Goal: Find contact information: Find contact information

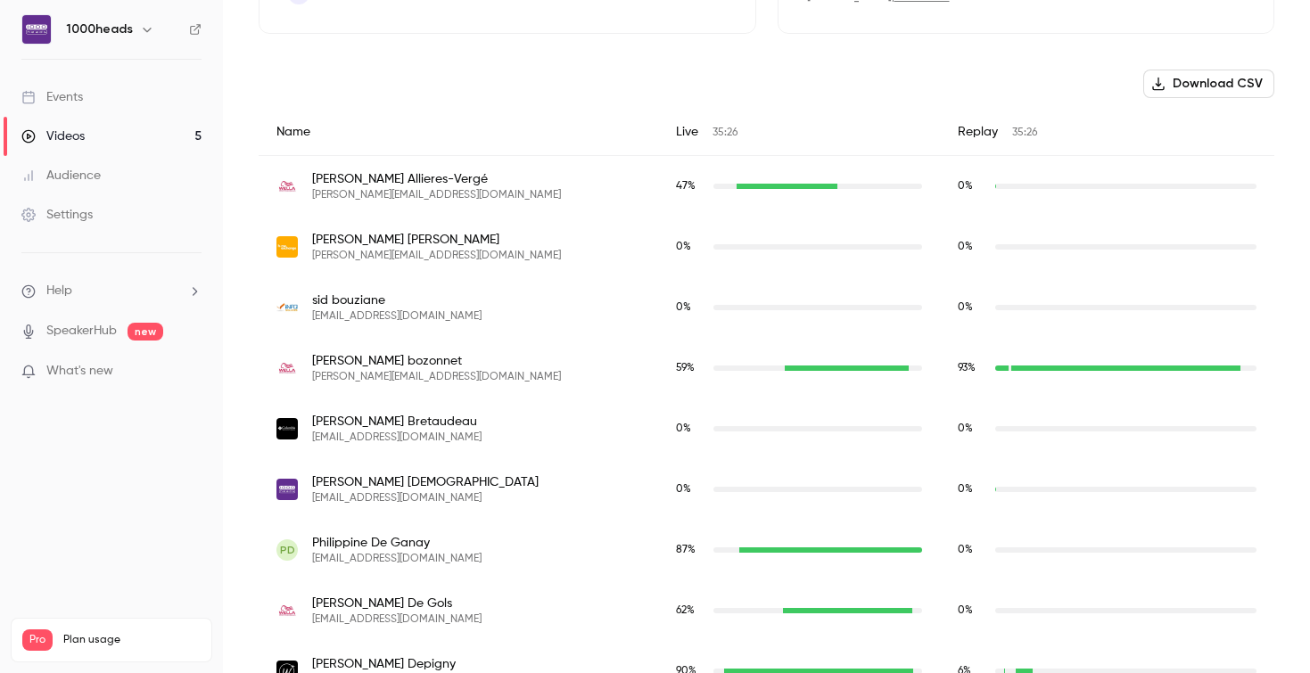
scroll to position [610, 0]
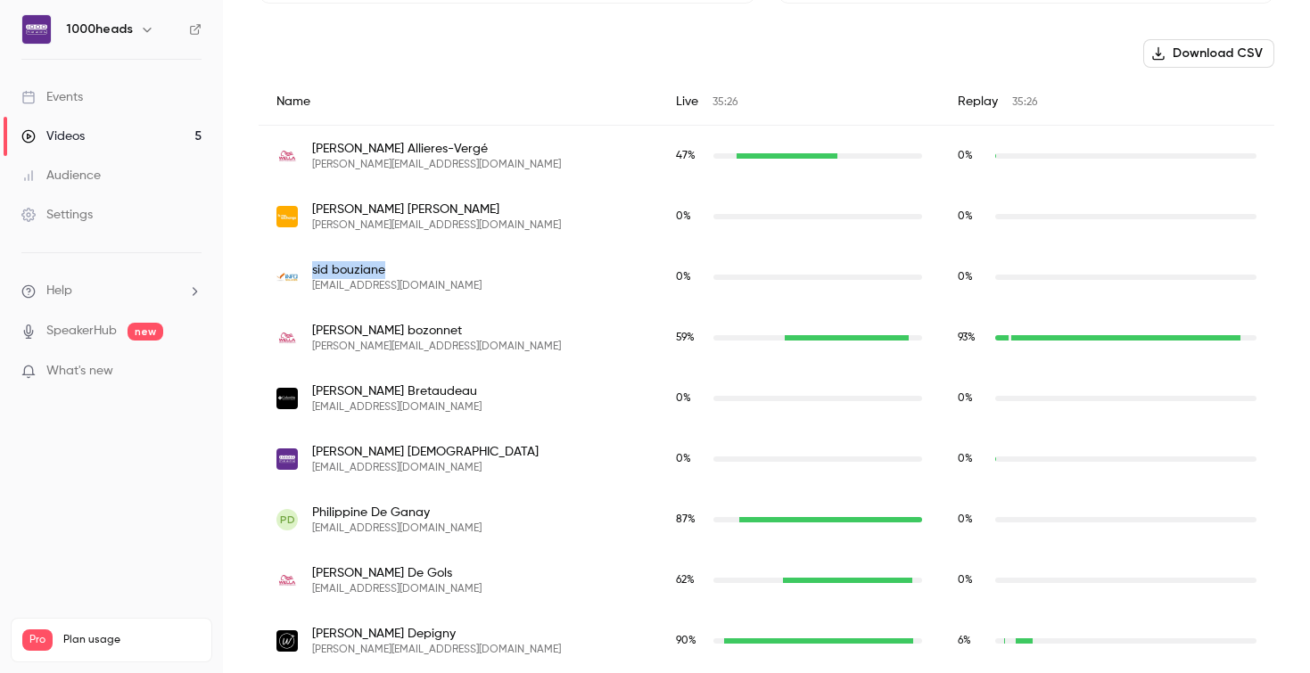
drag, startPoint x: 383, startPoint y: 270, endPoint x: 309, endPoint y: 271, distance: 74.0
click at [309, 271] on div "[PERSON_NAME] [EMAIL_ADDRESS][DOMAIN_NAME]" at bounding box center [459, 277] width 364 height 32
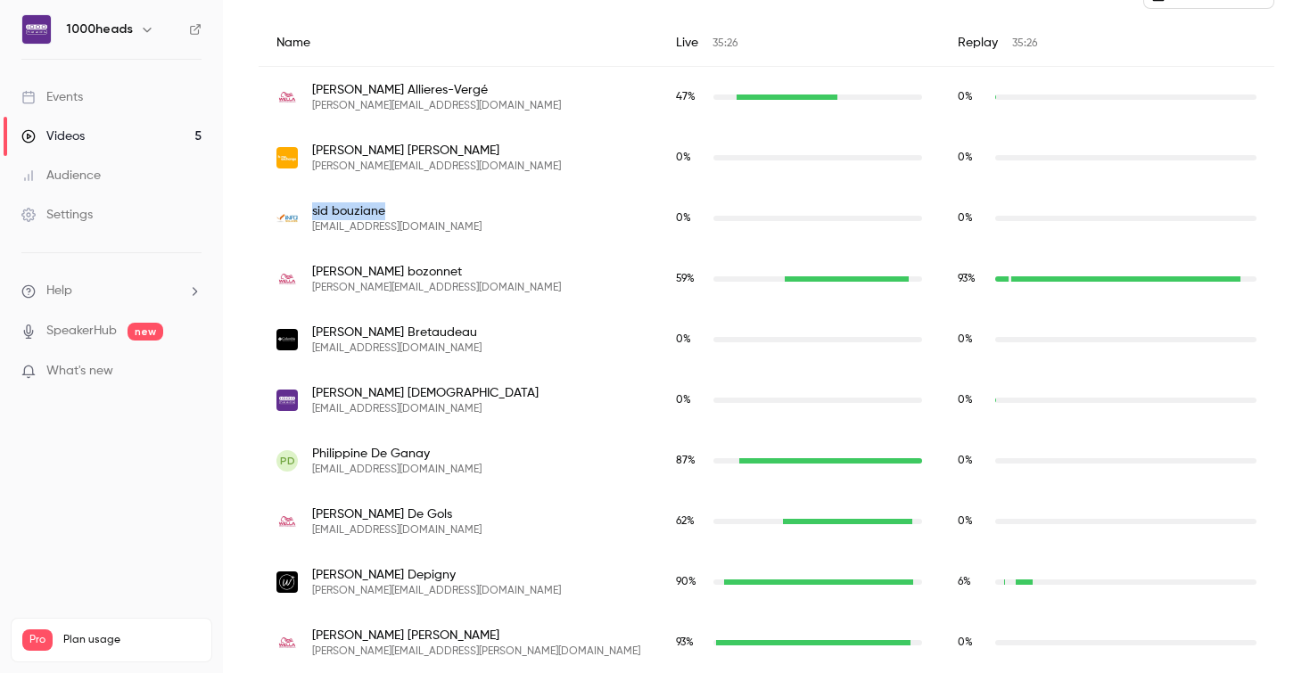
scroll to position [671, 0]
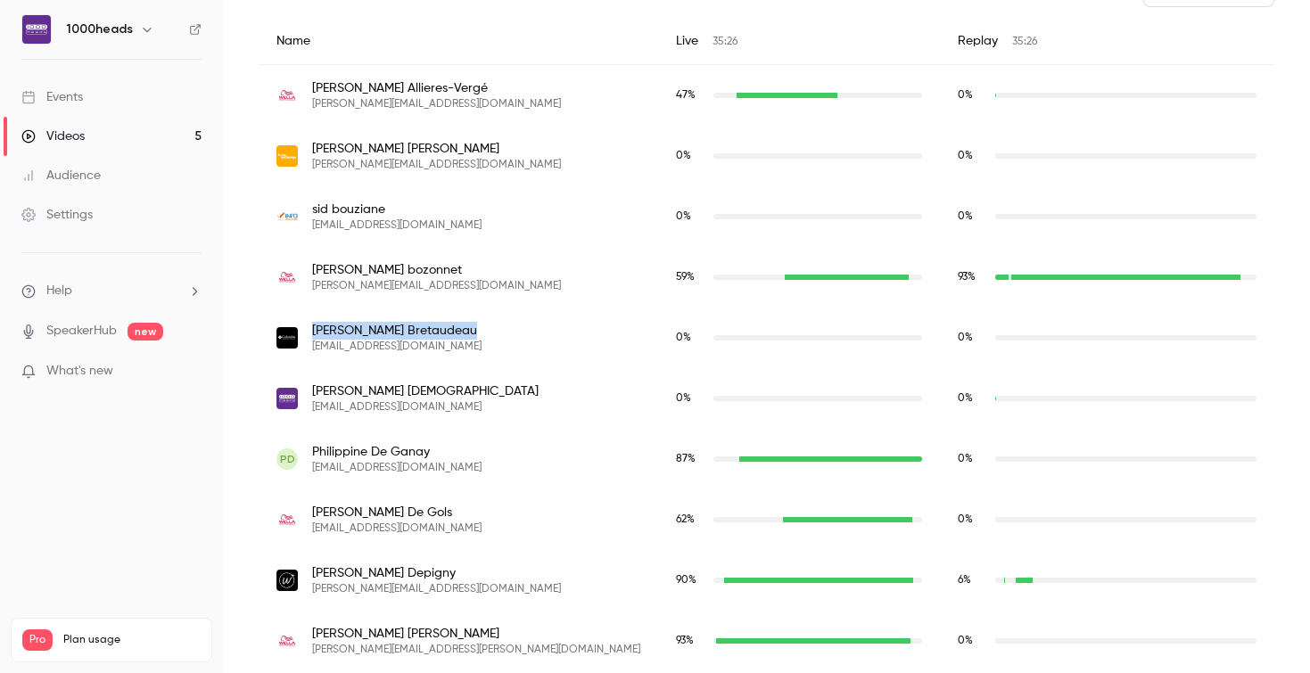
drag, startPoint x: 436, startPoint y: 330, endPoint x: 309, endPoint y: 328, distance: 127.6
click at [308, 328] on div "[PERSON_NAME] [EMAIL_ADDRESS][DOMAIN_NAME]" at bounding box center [459, 338] width 364 height 32
copy span "[PERSON_NAME]"
drag, startPoint x: 392, startPoint y: 209, endPoint x: 310, endPoint y: 208, distance: 82.1
click at [310, 208] on div "[PERSON_NAME] [EMAIL_ADDRESS][DOMAIN_NAME]" at bounding box center [459, 217] width 364 height 32
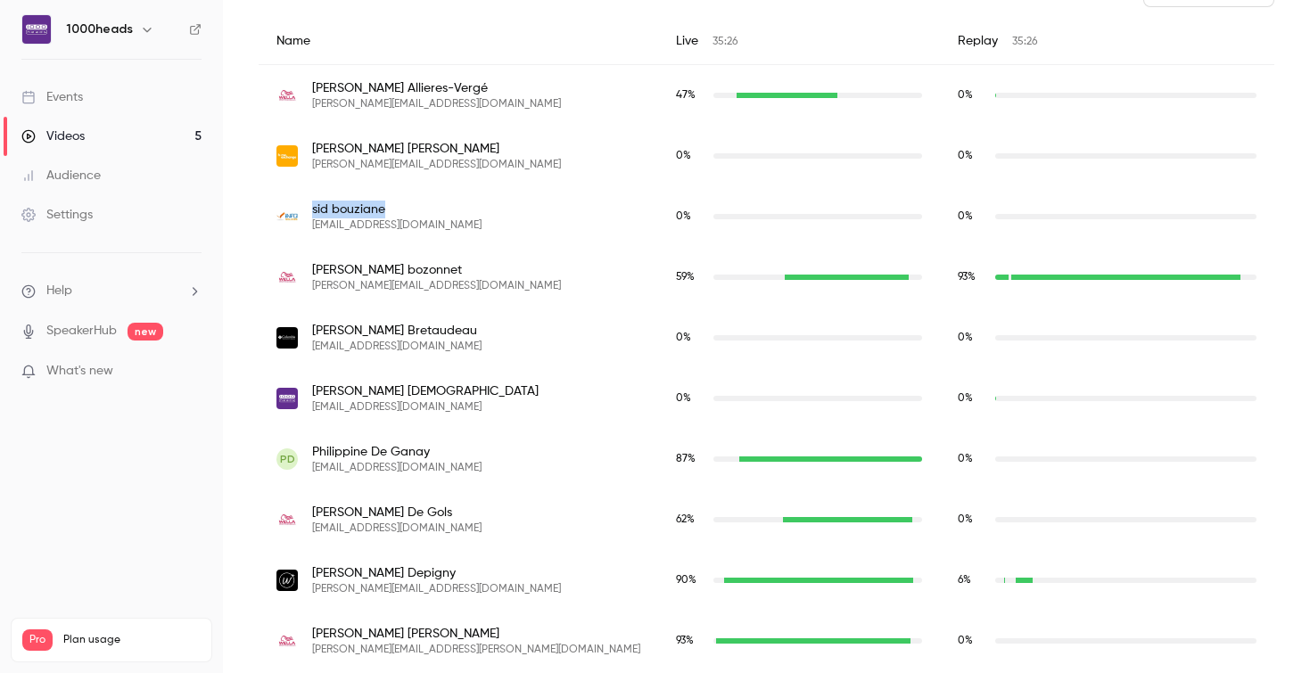
copy span "[PERSON_NAME]"
click at [413, 334] on span "[PERSON_NAME]" at bounding box center [396, 331] width 169 height 18
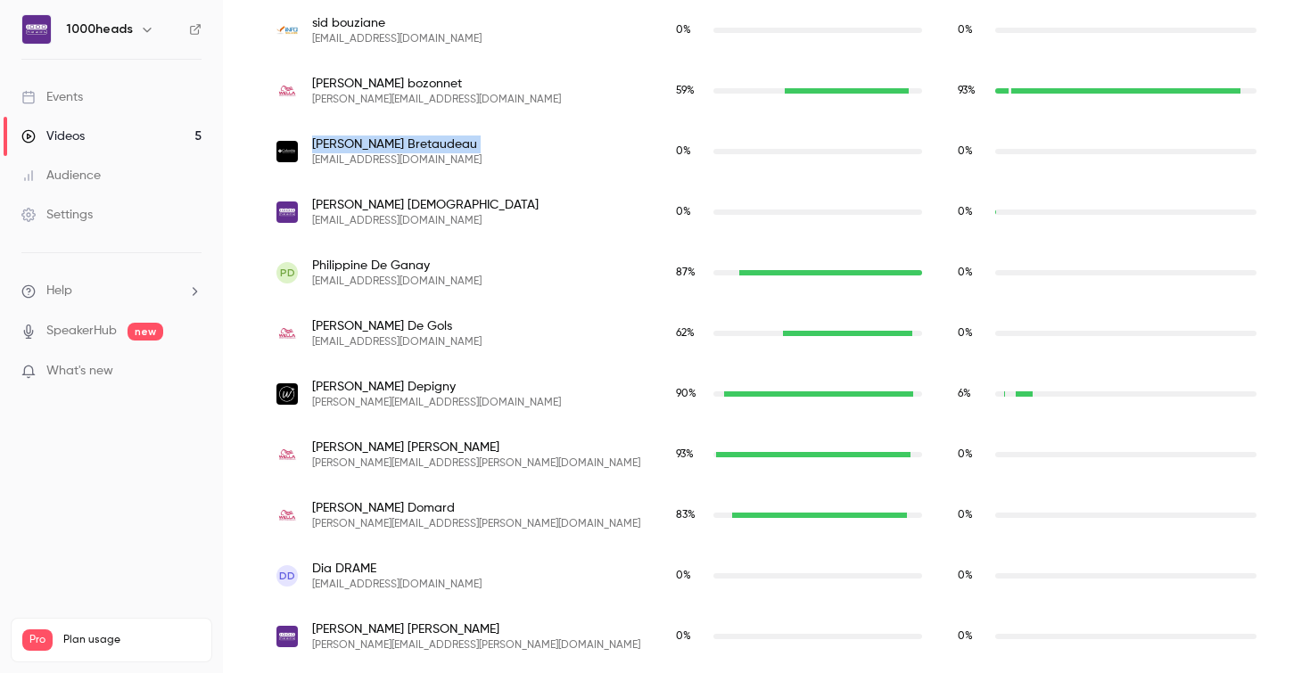
scroll to position [786, 0]
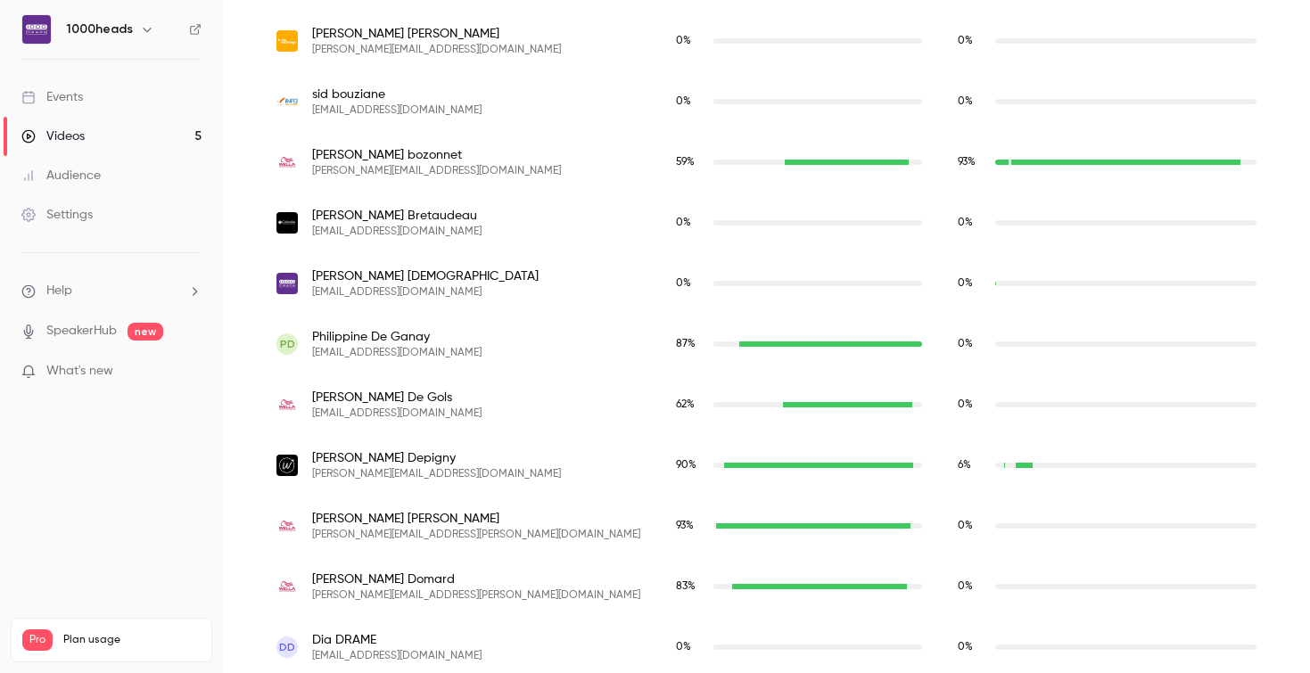
click at [185, 574] on nav "1000heads Events Videos 5 Audience Settings Help SpeakerHub new What's new Pro …" at bounding box center [111, 336] width 223 height 673
click at [354, 333] on span "Philippine De Ganay" at bounding box center [396, 337] width 169 height 18
copy span "Philippine De Ganay"
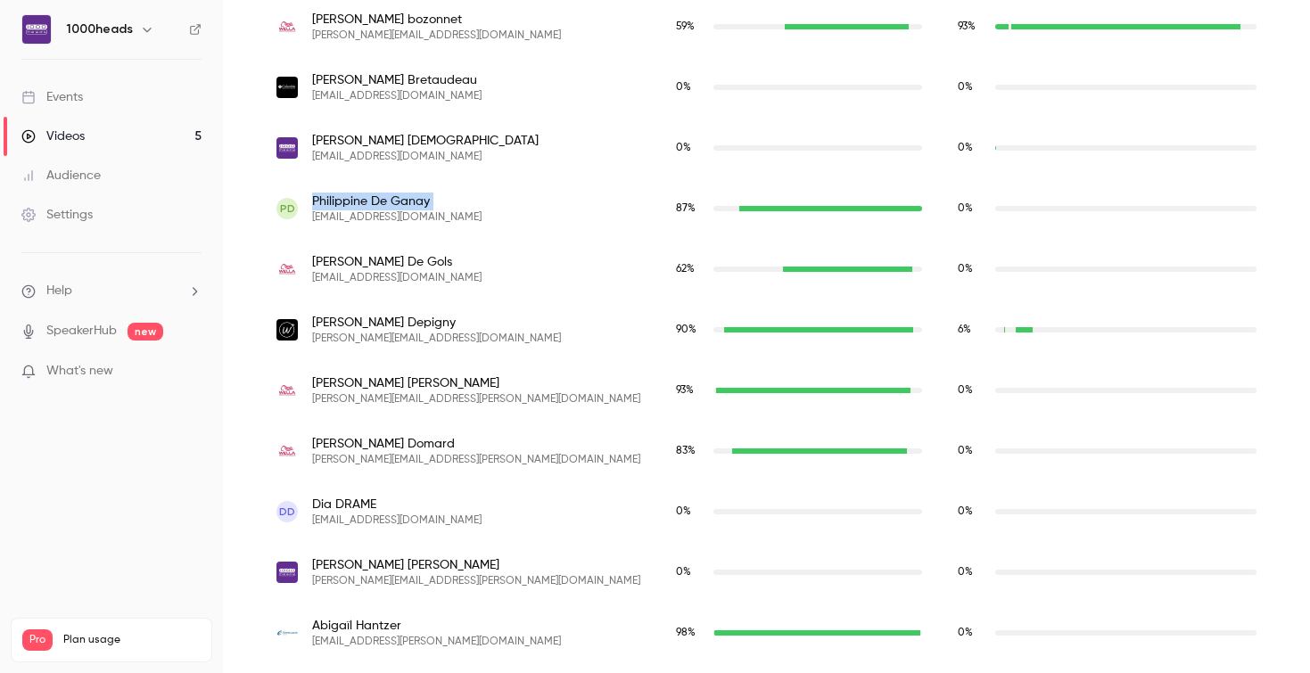
scroll to position [921, 0]
click at [377, 324] on span "[PERSON_NAME]" at bounding box center [436, 324] width 249 height 18
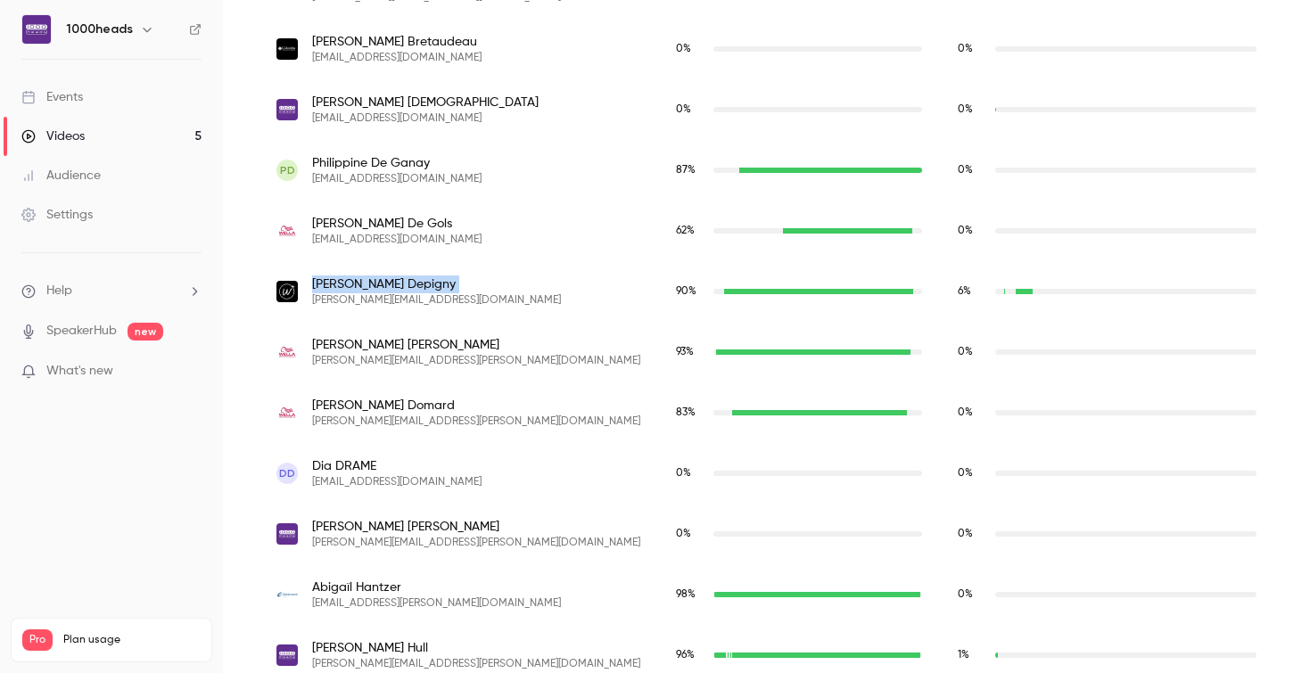
scroll to position [976, 0]
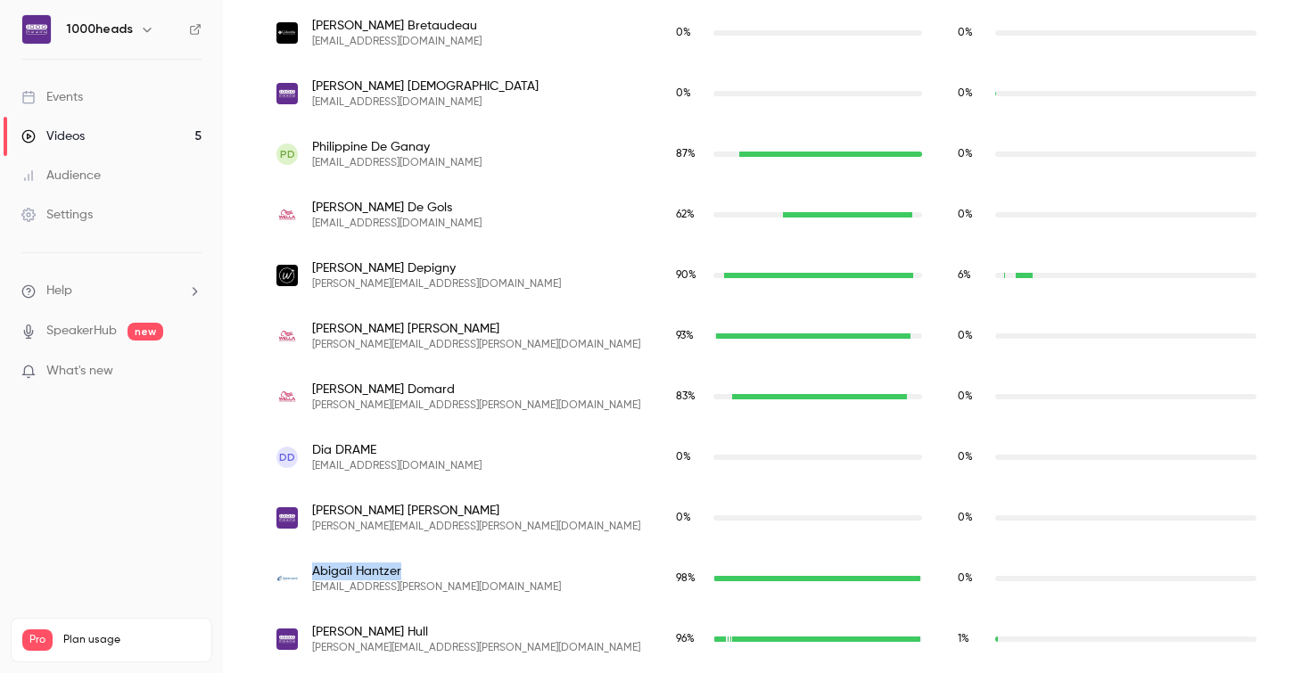
drag, startPoint x: 399, startPoint y: 571, endPoint x: 307, endPoint y: 571, distance: 91.9
click at [307, 571] on div "[PERSON_NAME] [EMAIL_ADDRESS][PERSON_NAME][DOMAIN_NAME]" at bounding box center [459, 579] width 364 height 32
copy span "[PERSON_NAME]"
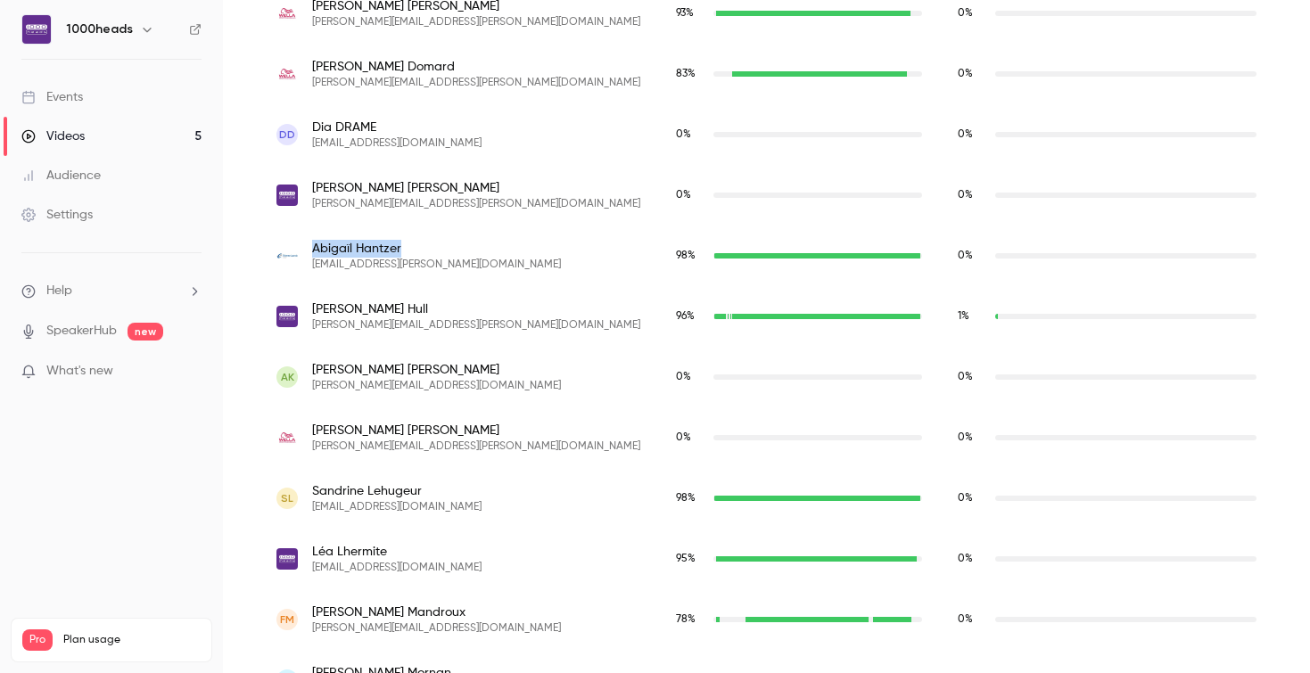
scroll to position [1302, 0]
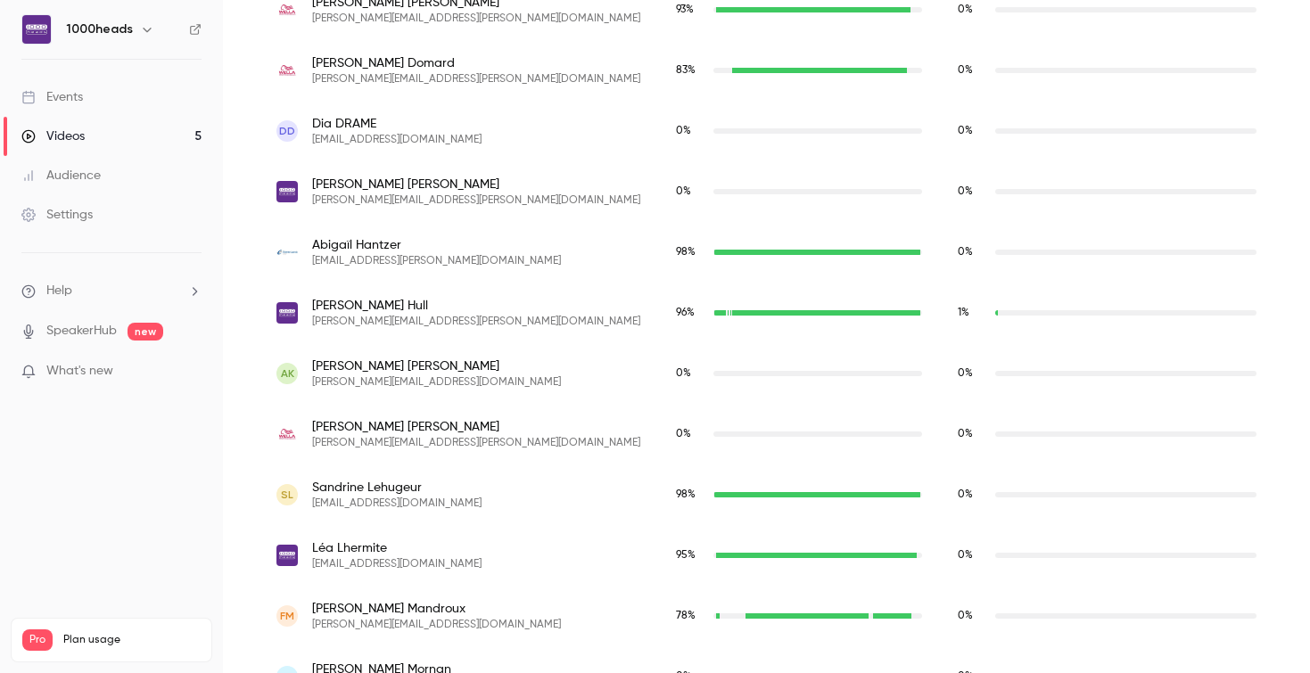
click at [389, 486] on span "[PERSON_NAME]" at bounding box center [396, 488] width 169 height 18
copy span "[PERSON_NAME]"
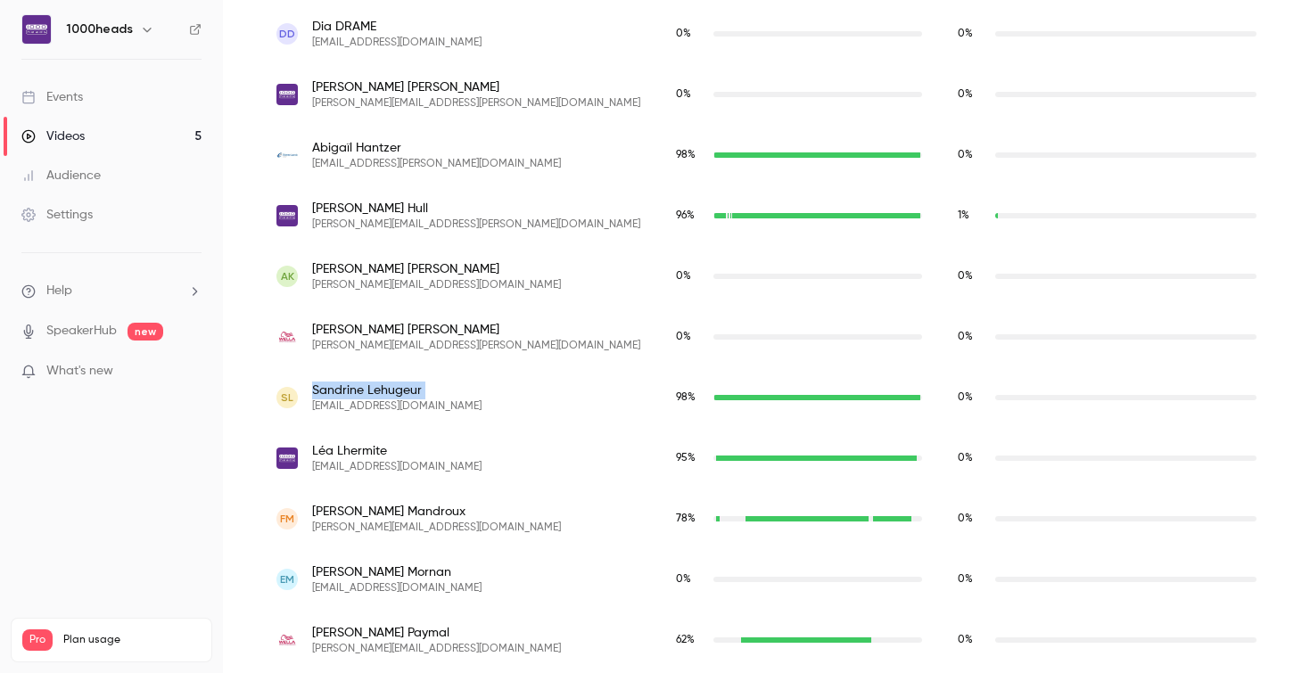
scroll to position [1403, 0]
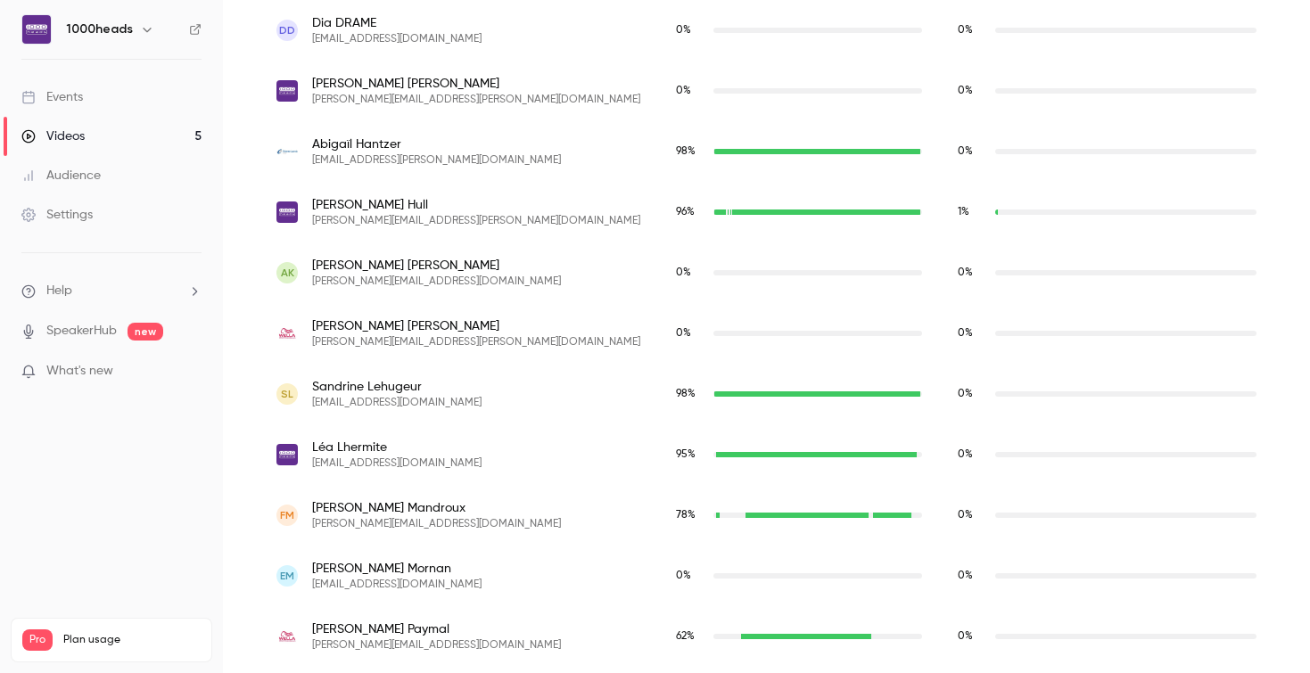
click at [368, 505] on span "[PERSON_NAME]" at bounding box center [436, 509] width 249 height 18
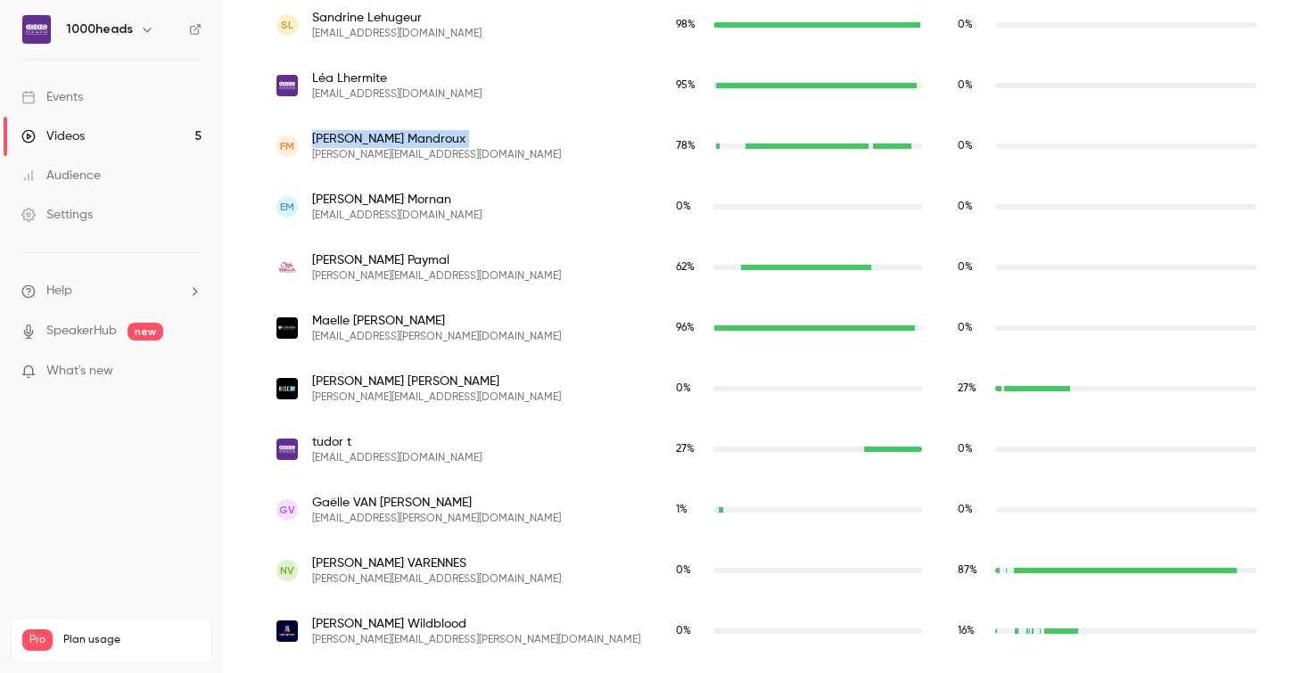
scroll to position [1775, 0]
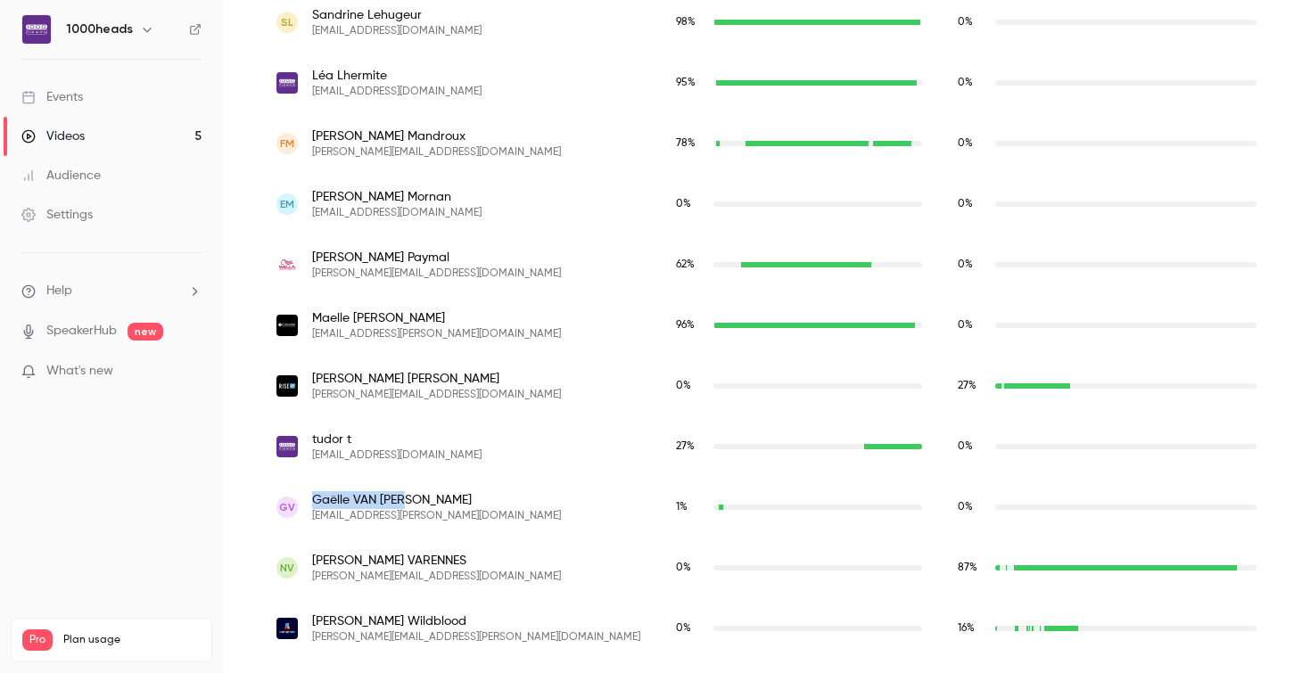
drag, startPoint x: 420, startPoint y: 500, endPoint x: 310, endPoint y: 501, distance: 109.7
click at [310, 501] on div "GV [PERSON_NAME] [PERSON_NAME][EMAIL_ADDRESS][PERSON_NAME][DOMAIN_NAME]" at bounding box center [459, 507] width 364 height 32
copy span "[PERSON_NAME]"
